Goal: Check status: Check status

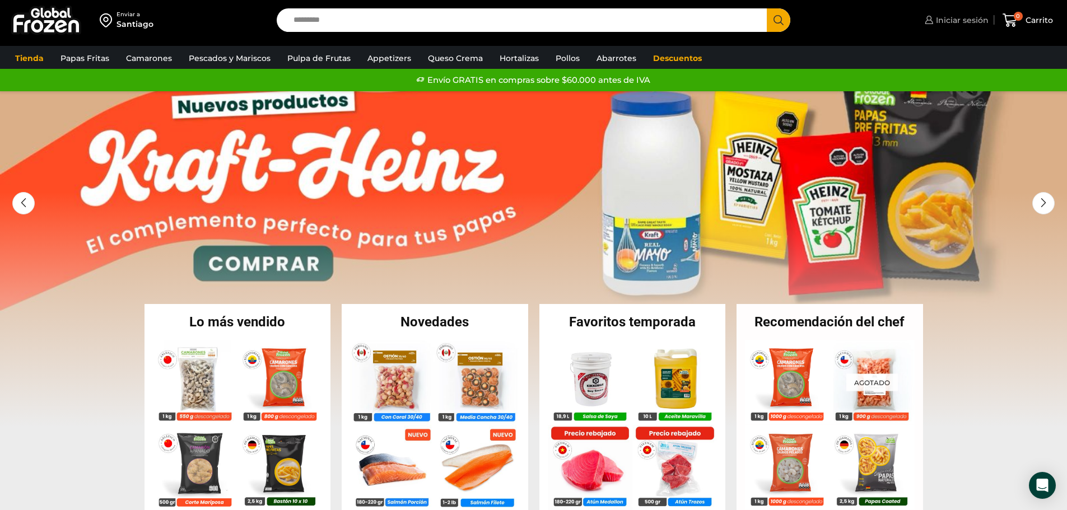
click at [963, 20] on span "Iniciar sesión" at bounding box center [960, 20] width 55 height 11
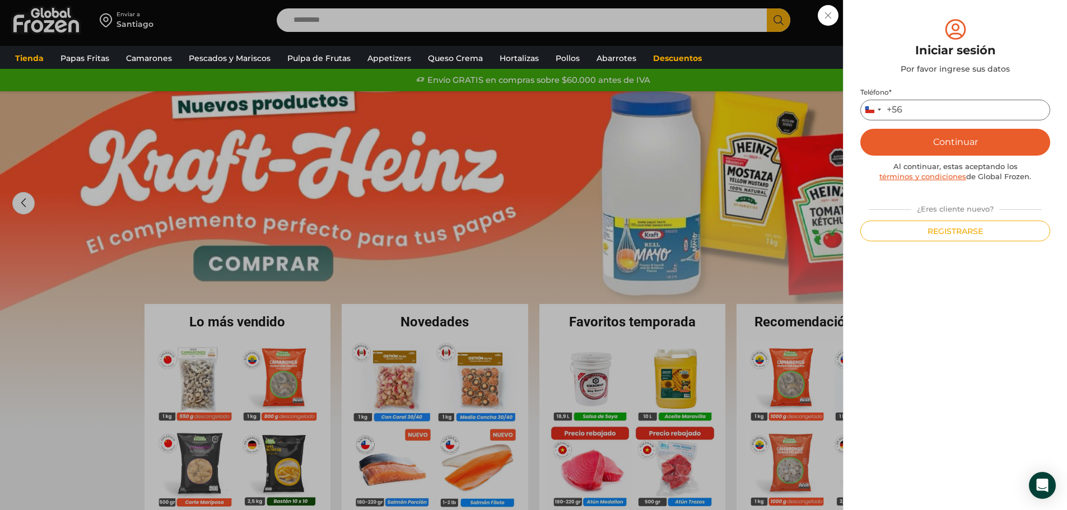
click at [930, 108] on input "Teléfono *" at bounding box center [955, 110] width 190 height 21
type input "*********"
click at [954, 141] on button "Continuar" at bounding box center [955, 142] width 190 height 27
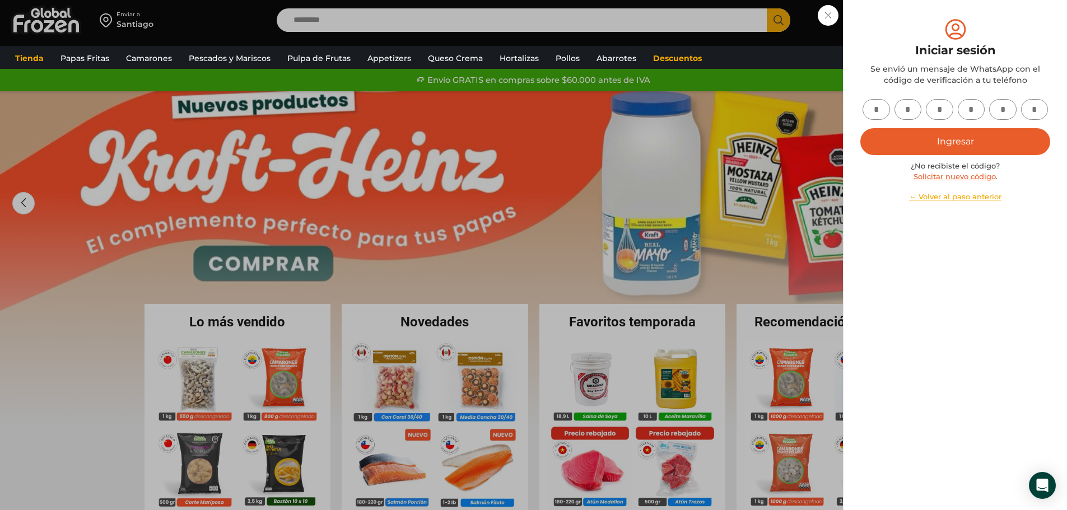
click at [870, 110] on input "text" at bounding box center [876, 109] width 27 height 21
type input "*"
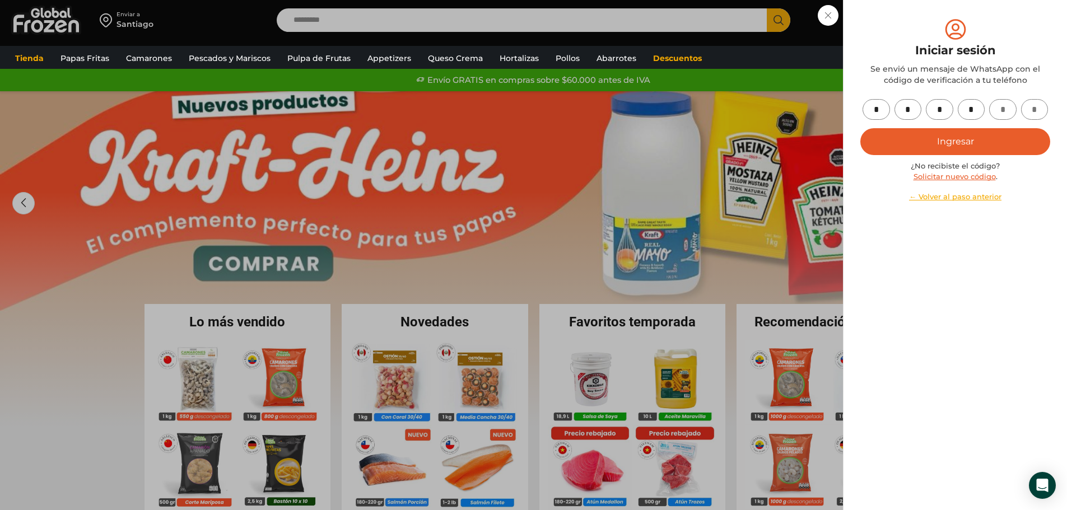
type input "*"
click at [860, 128] on button "Ingresar" at bounding box center [955, 141] width 190 height 27
click at [932, 138] on button "Ingresar" at bounding box center [955, 141] width 190 height 27
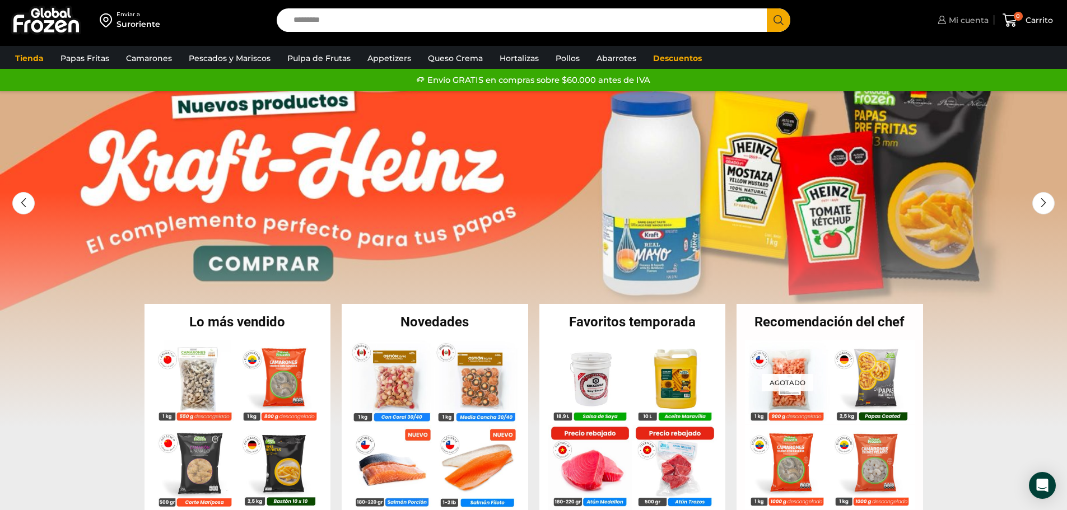
click at [971, 23] on span "Mi cuenta" at bounding box center [967, 20] width 43 height 11
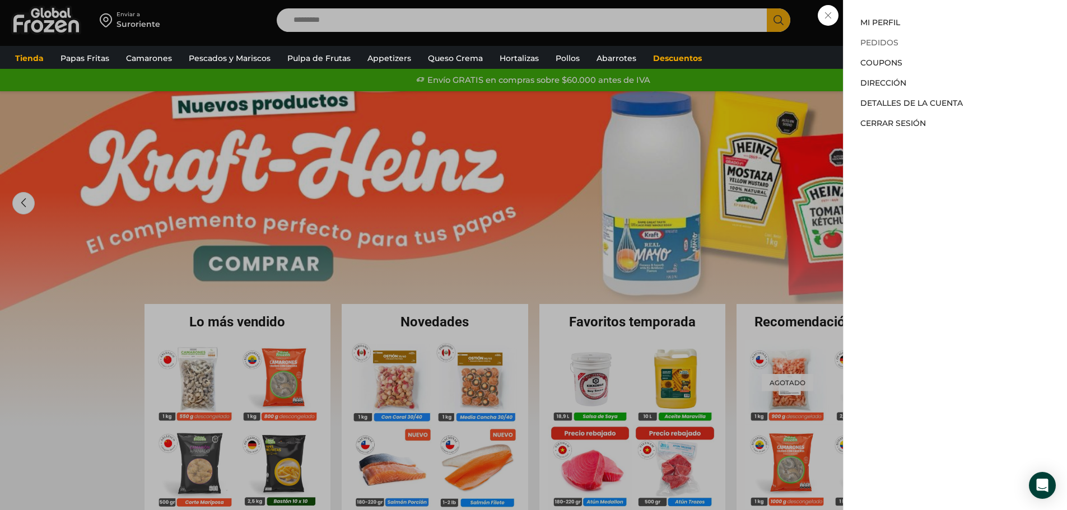
click at [886, 40] on link "Pedidos" at bounding box center [879, 43] width 38 height 10
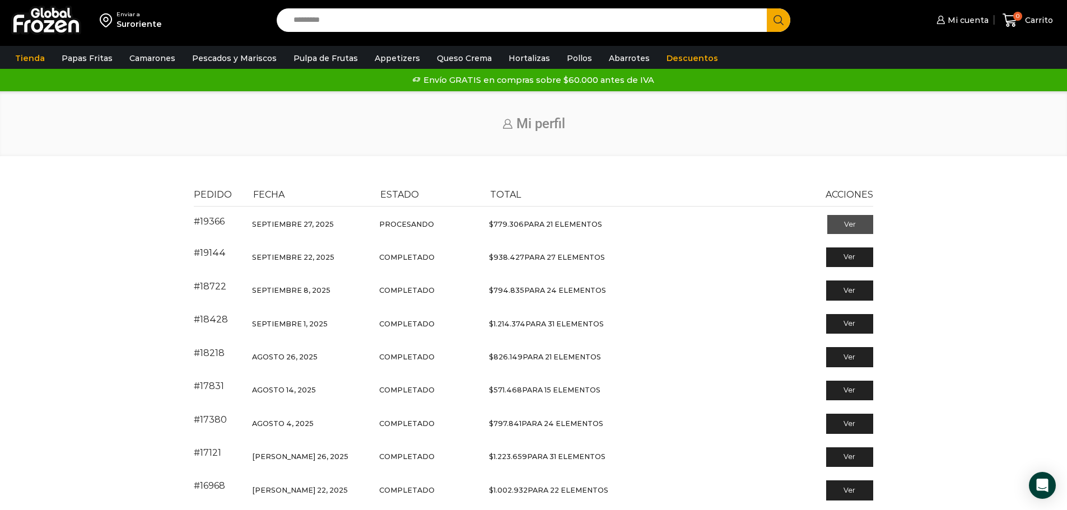
click at [860, 222] on link "Ver" at bounding box center [850, 224] width 46 height 19
